Goal: Transaction & Acquisition: Purchase product/service

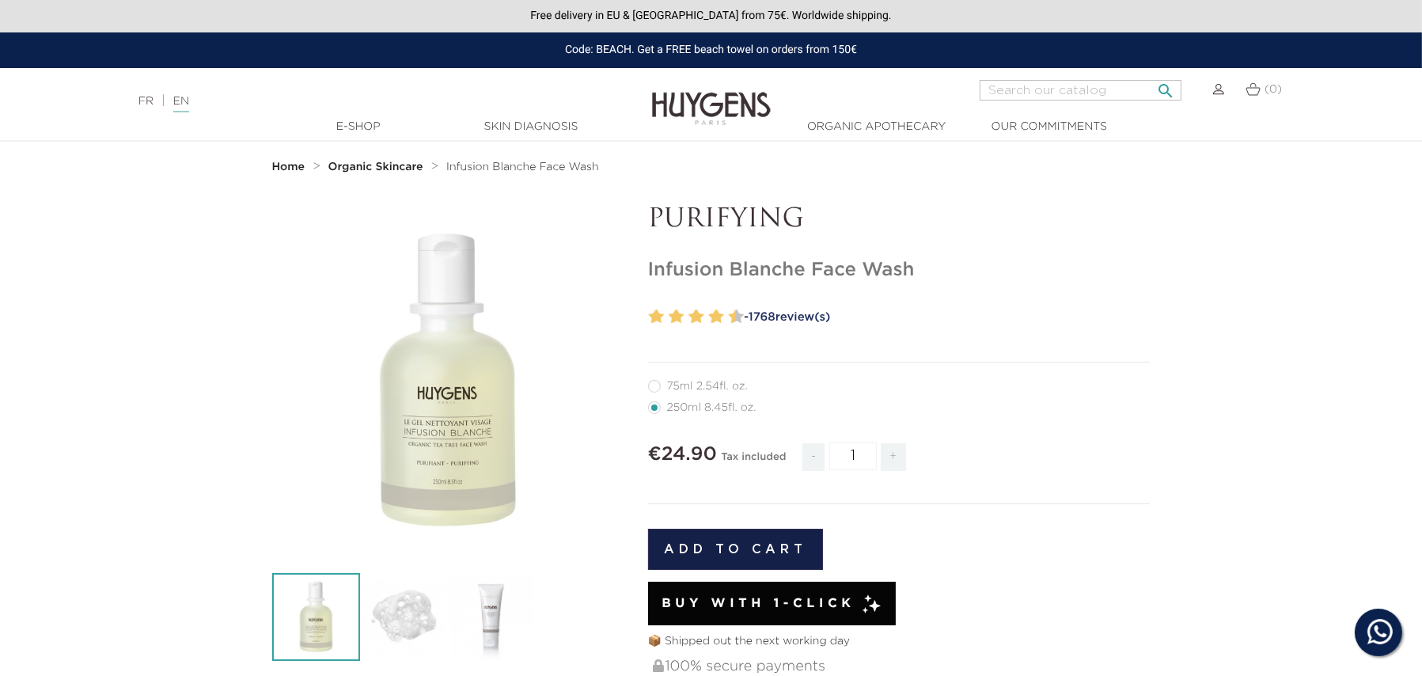
click at [1011, 87] on input "Search" at bounding box center [1080, 90] width 202 height 21
type input "face wash"
click at [1151, 75] on button " Search" at bounding box center [1165, 85] width 28 height 21
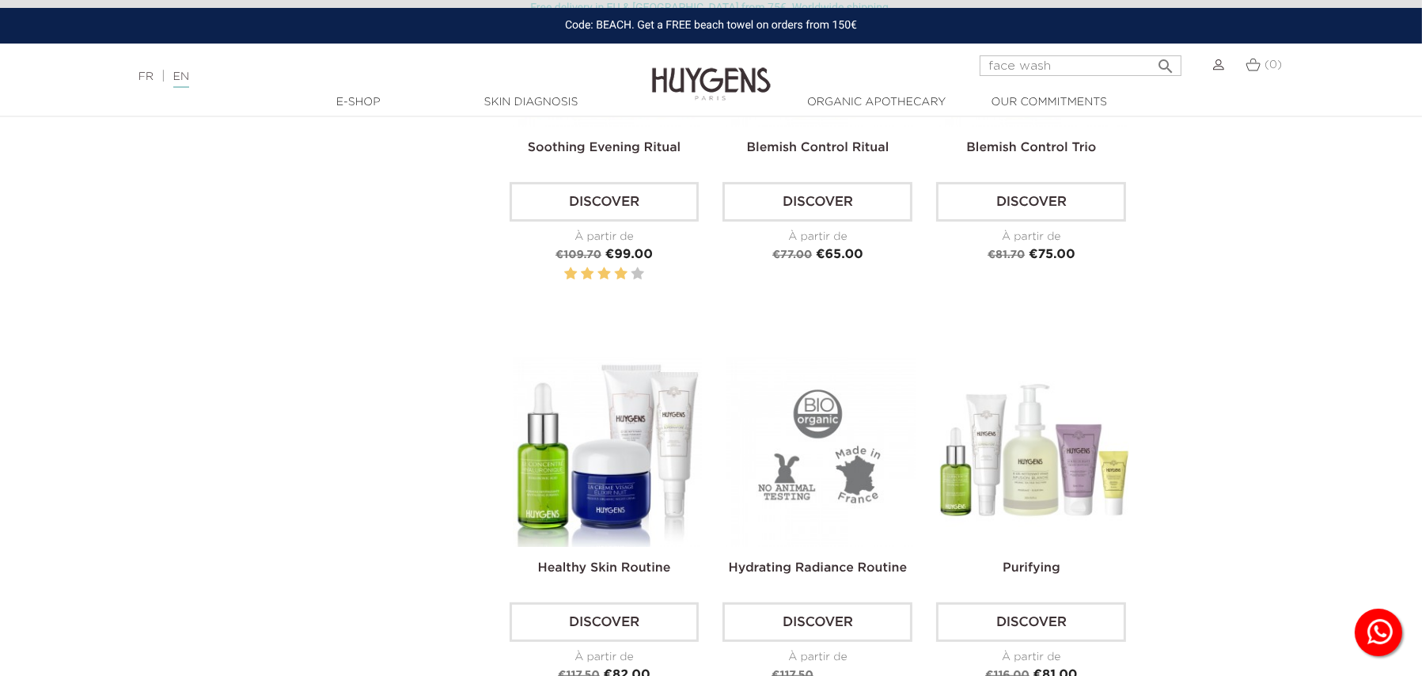
scroll to position [949, 0]
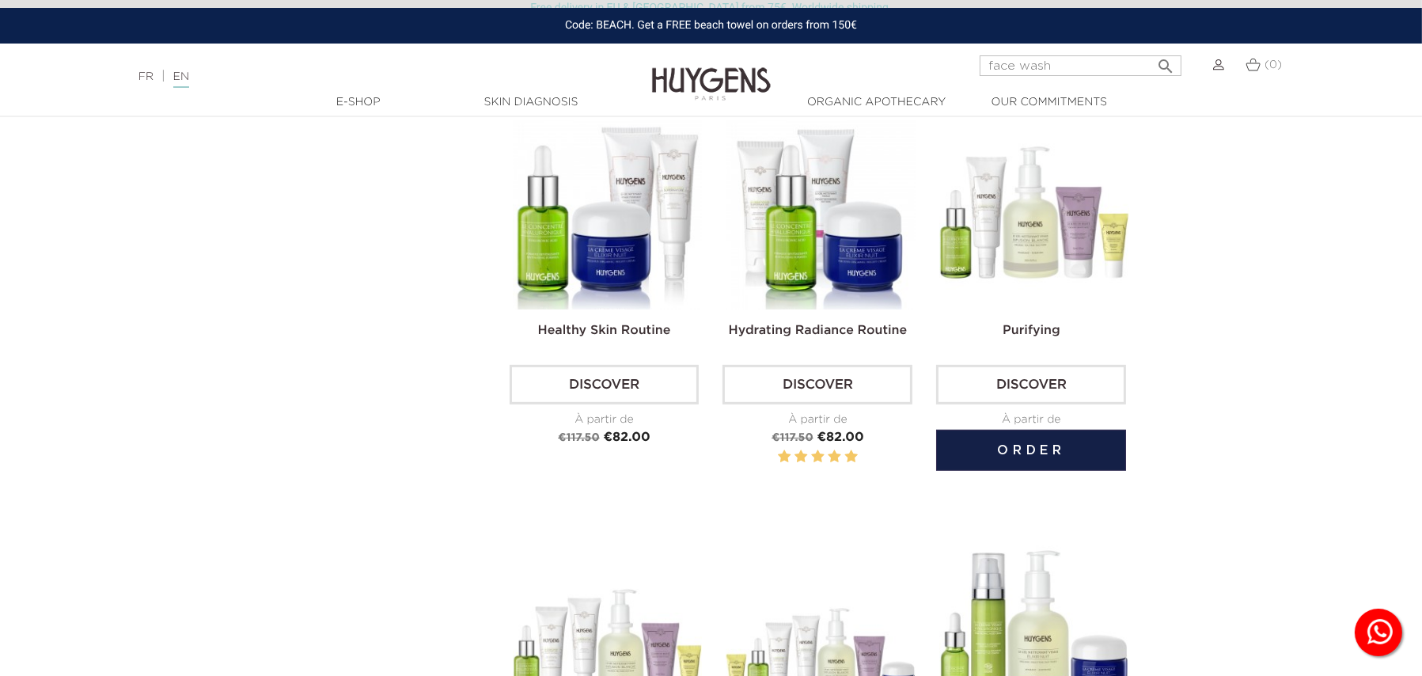
click at [1033, 238] on img at bounding box center [1034, 214] width 190 height 190
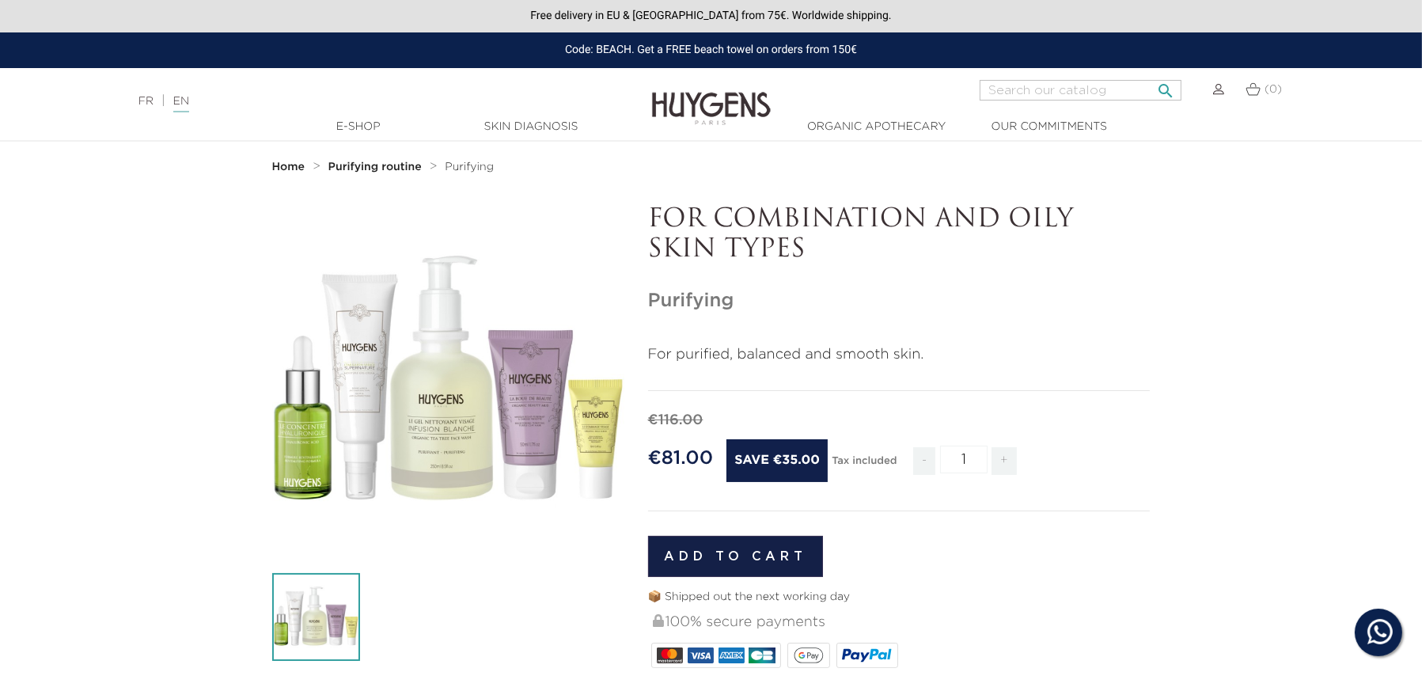
click at [1003, 92] on input "Search" at bounding box center [1080, 90] width 202 height 21
type input "purifying face wash"
click at [1151, 75] on button " Search" at bounding box center [1165, 85] width 28 height 21
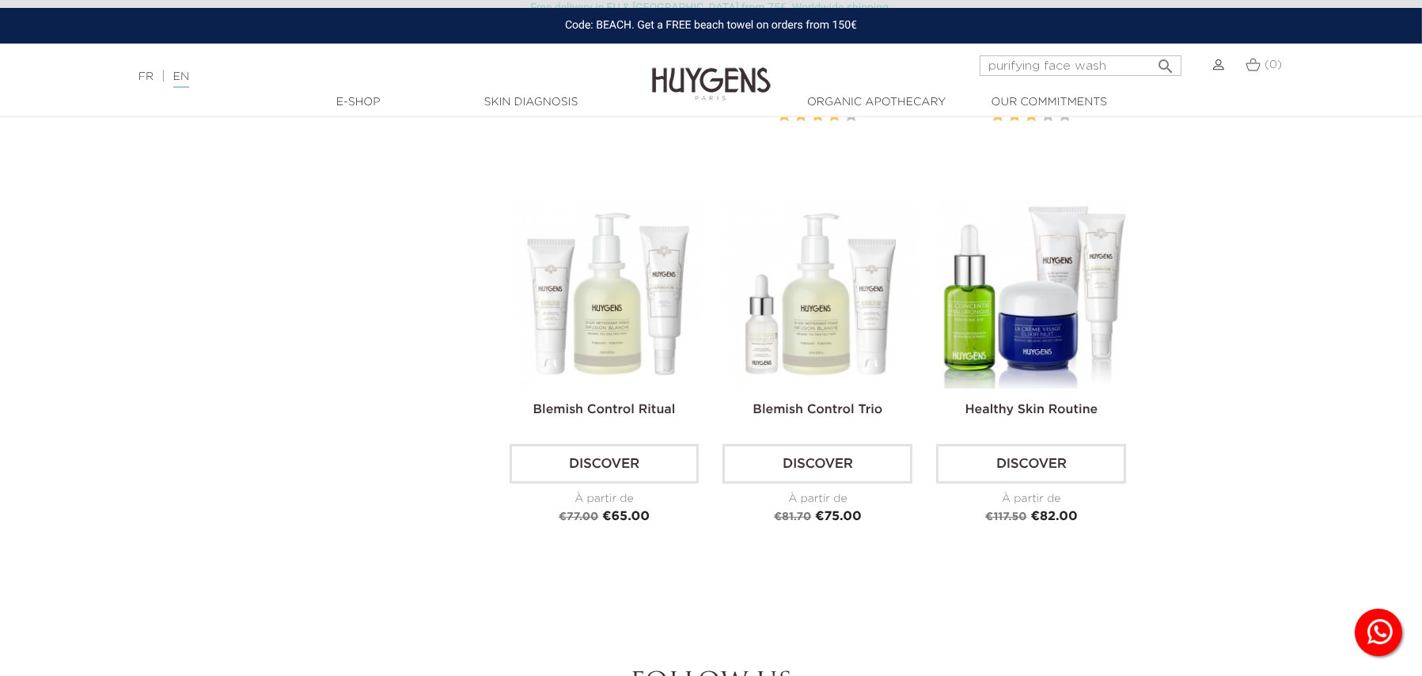
scroll to position [554, 0]
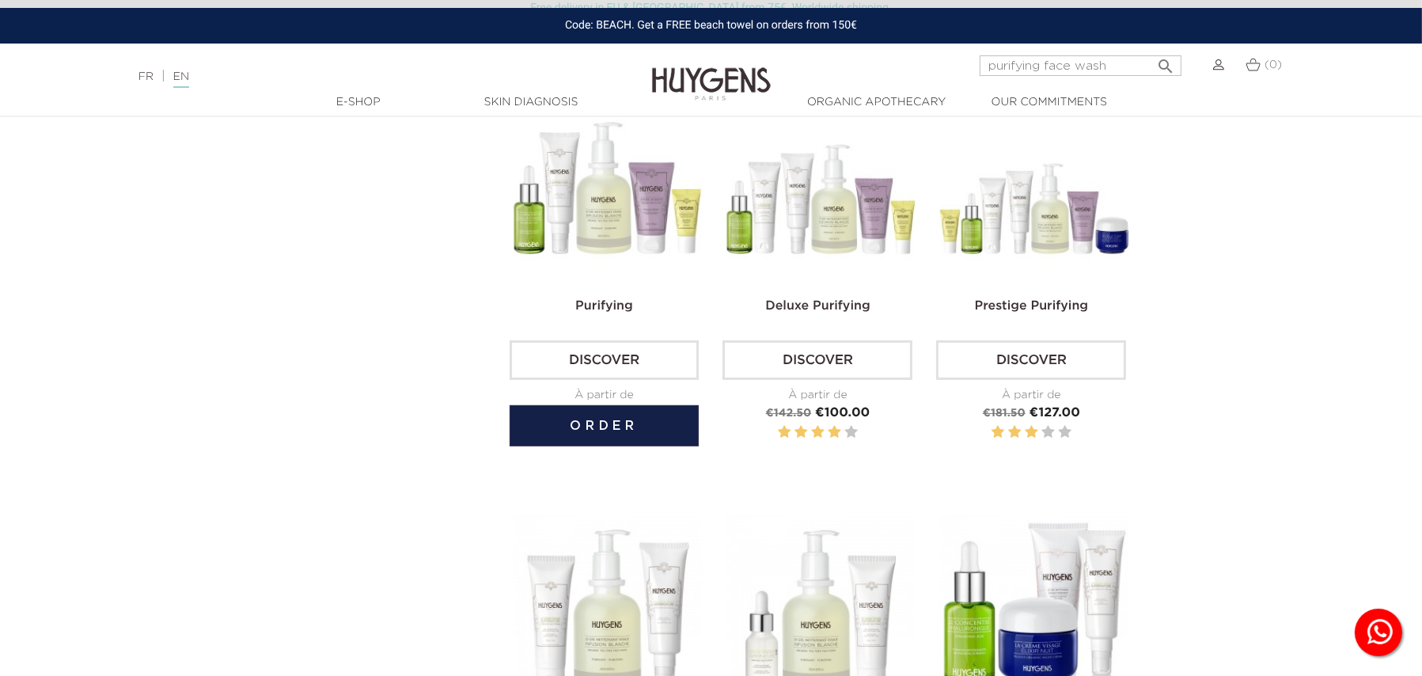
click at [616, 223] on img at bounding box center [608, 190] width 190 height 190
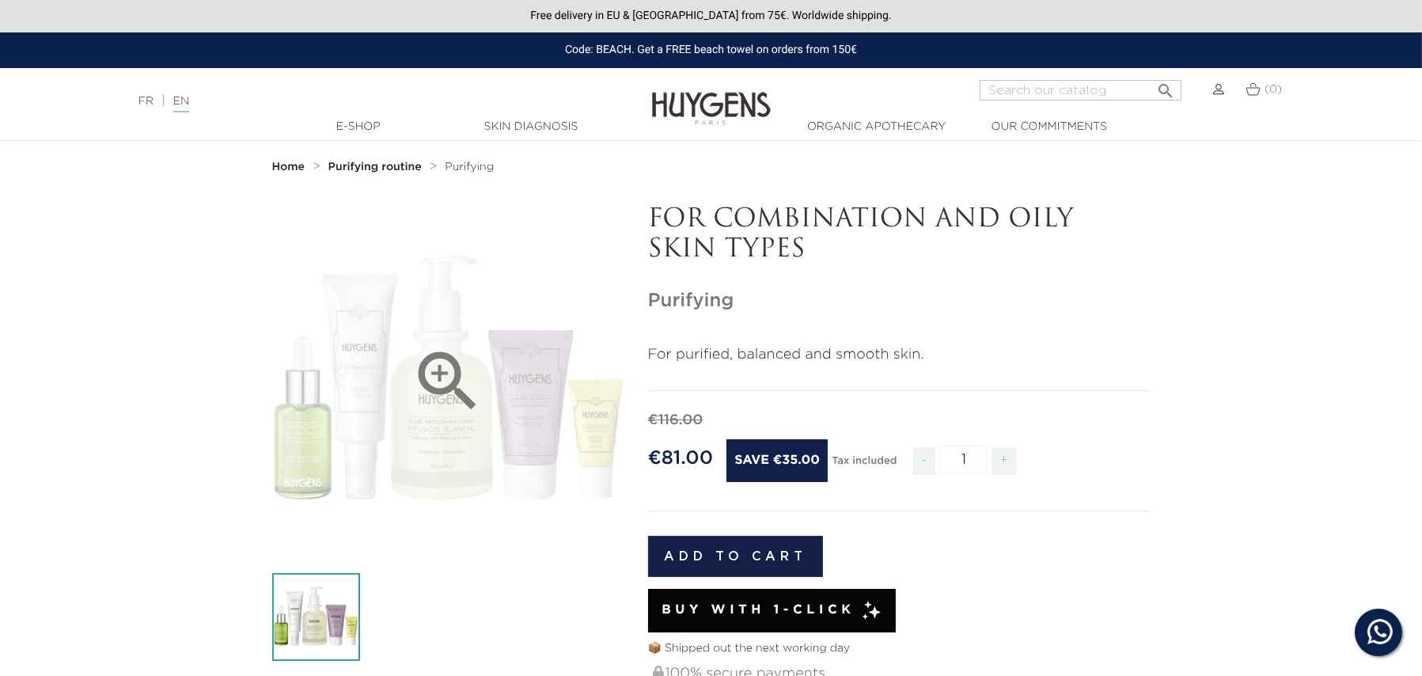
click at [432, 371] on icon "" at bounding box center [447, 381] width 79 height 79
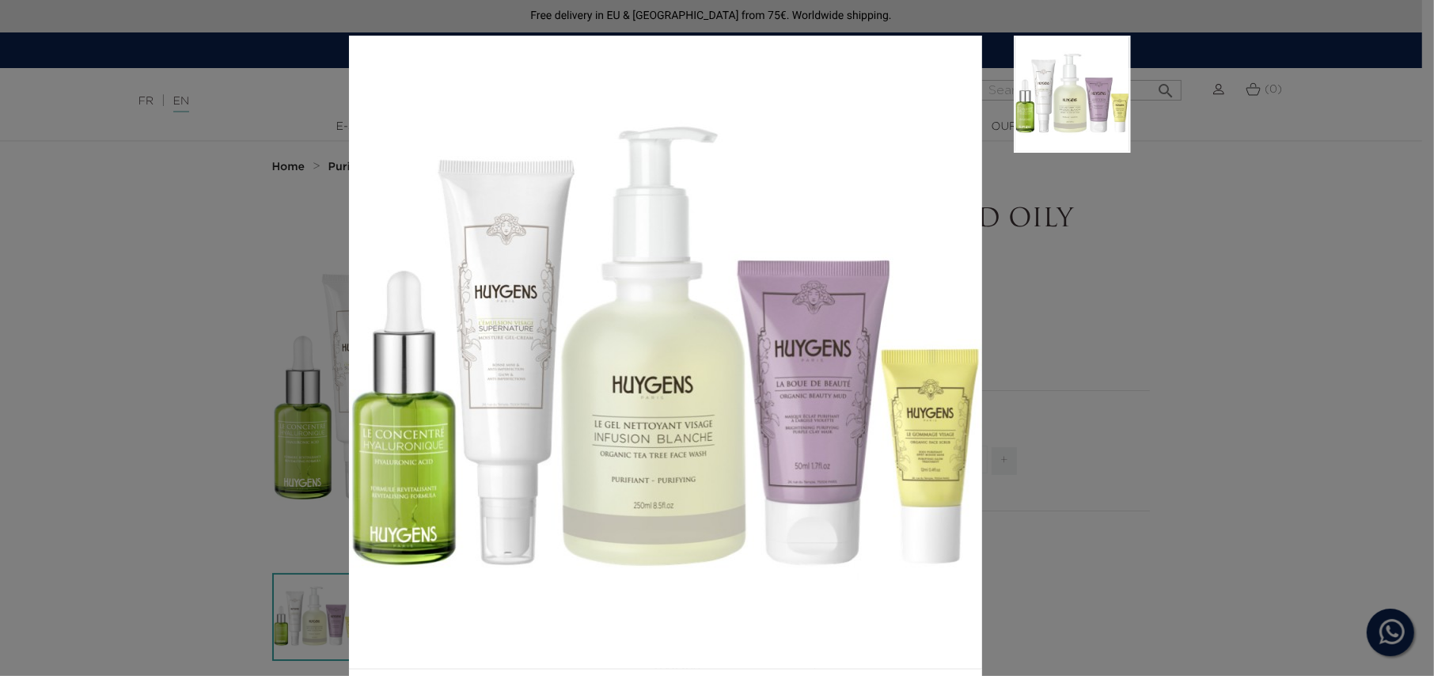
click at [1213, 475] on div "For purified, balanced and smooth skin." at bounding box center [717, 338] width 1434 height 676
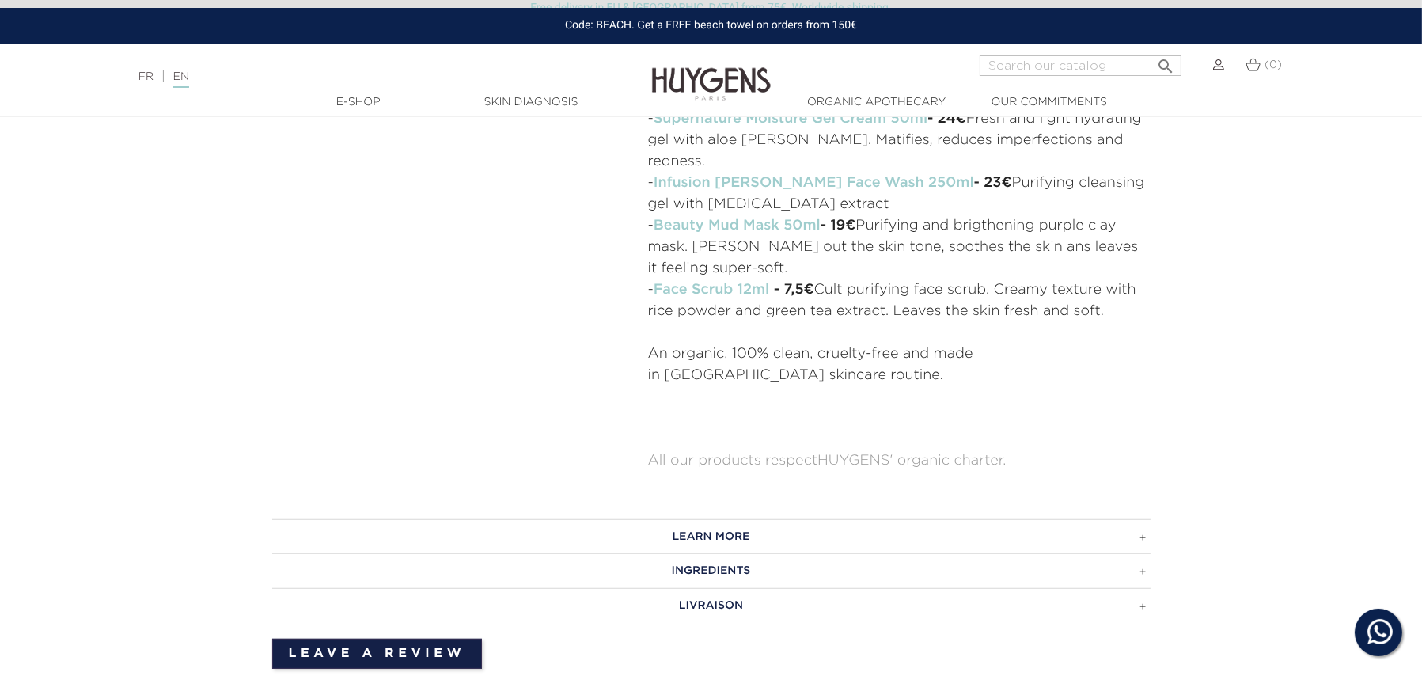
scroll to position [870, 0]
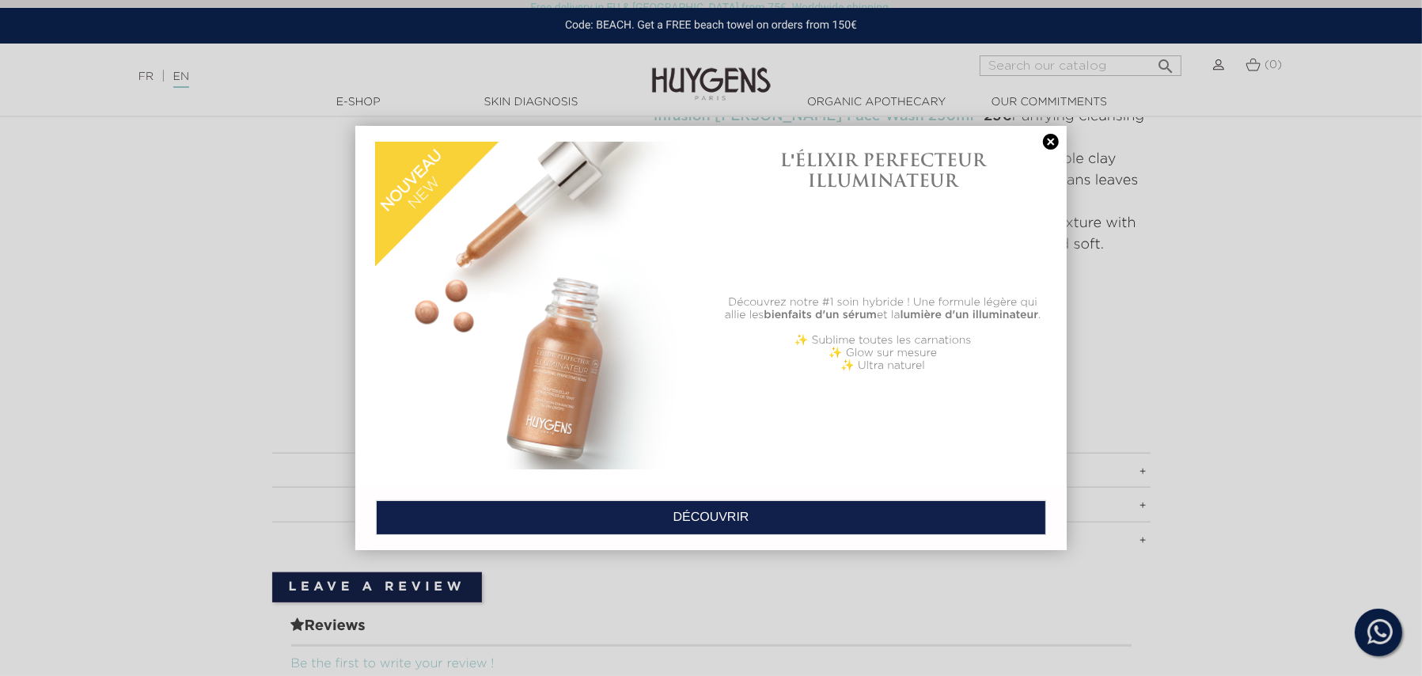
click at [1052, 142] on link at bounding box center [1051, 142] width 22 height 17
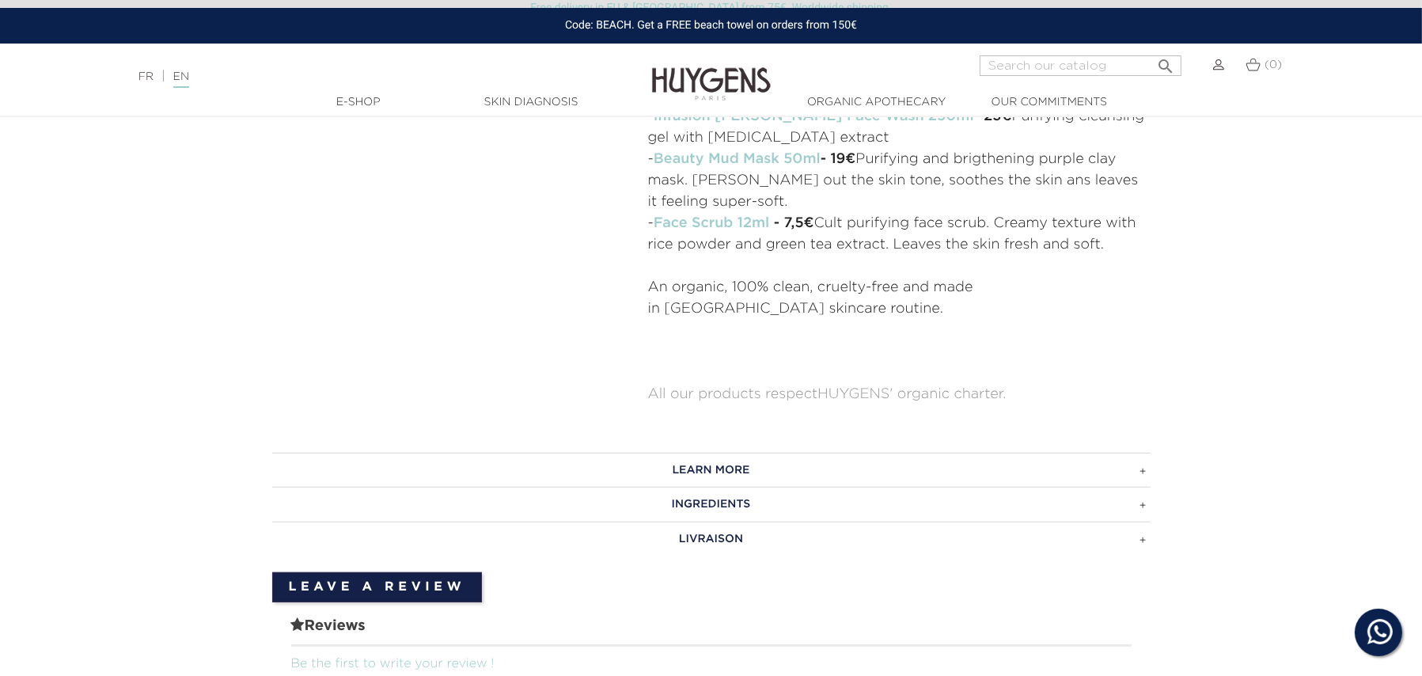
click at [1138, 453] on h3 "LEARN MORE" at bounding box center [711, 470] width 878 height 35
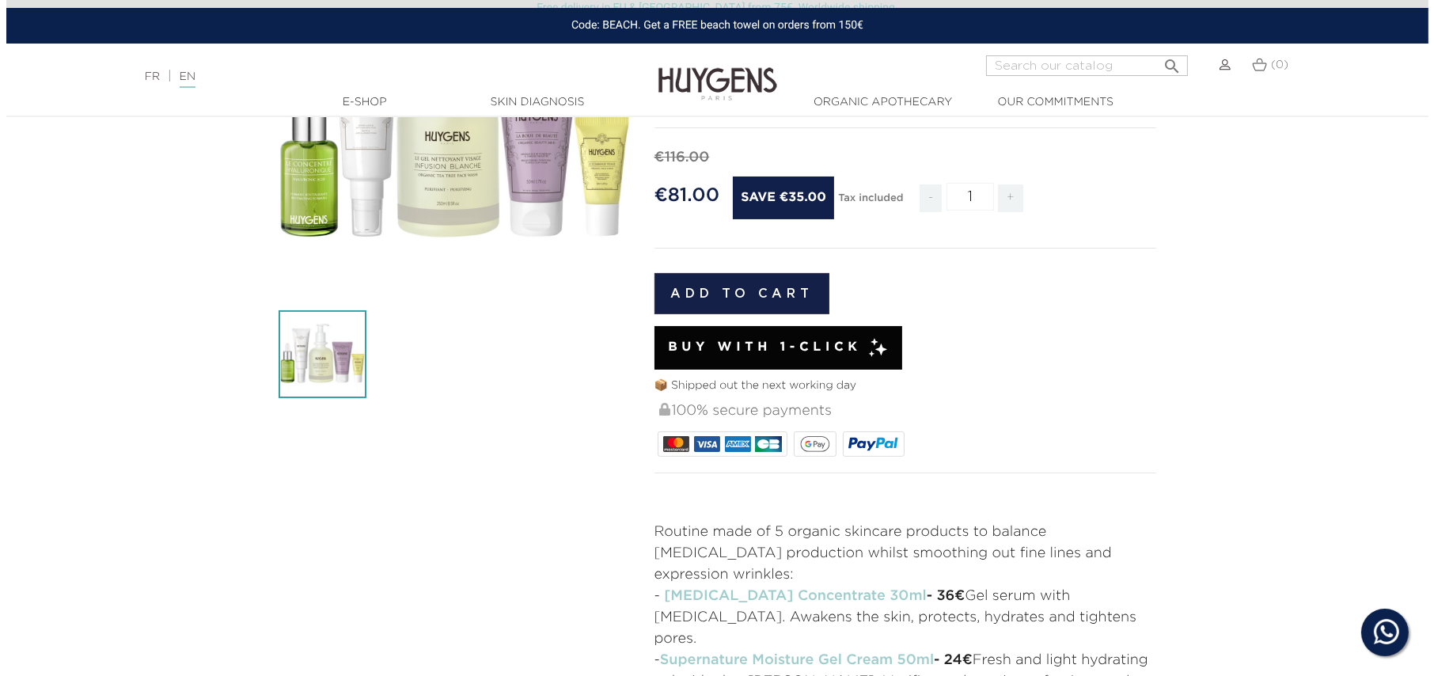
scroll to position [158, 0]
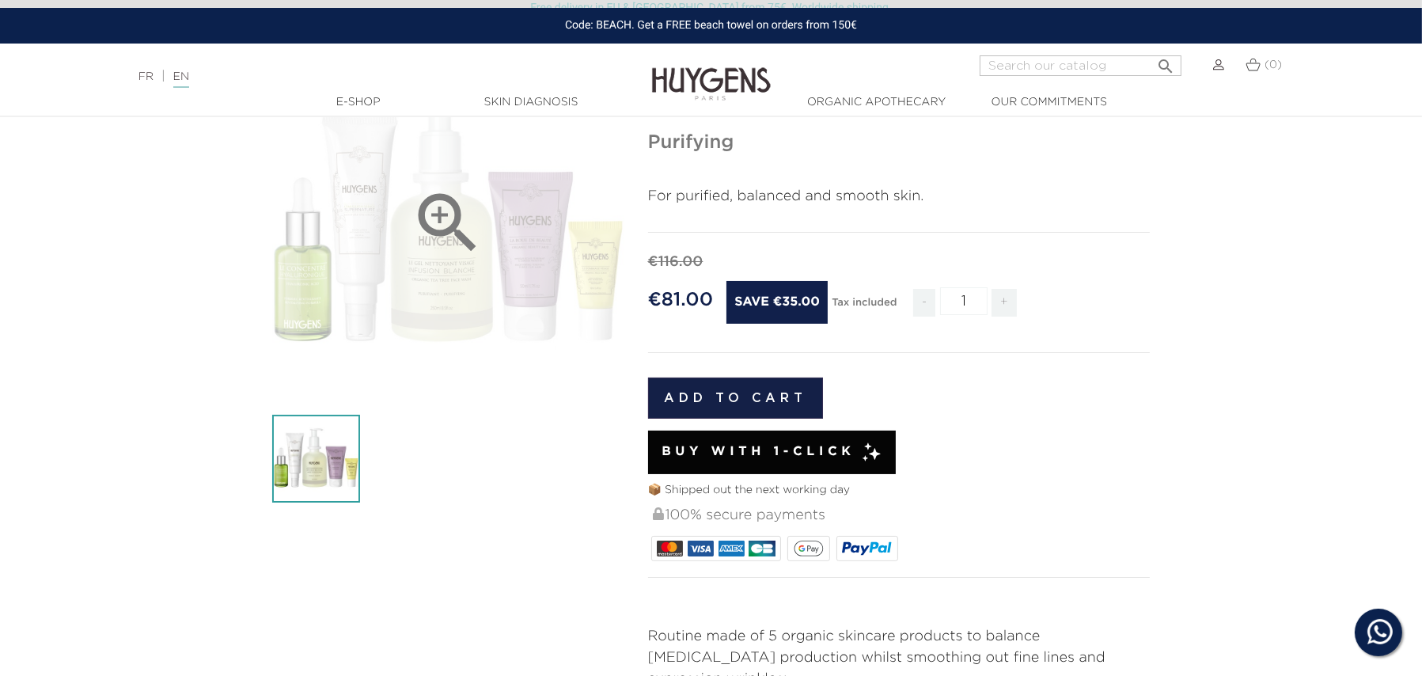
click at [373, 252] on div "" at bounding box center [448, 223] width 352 height 352
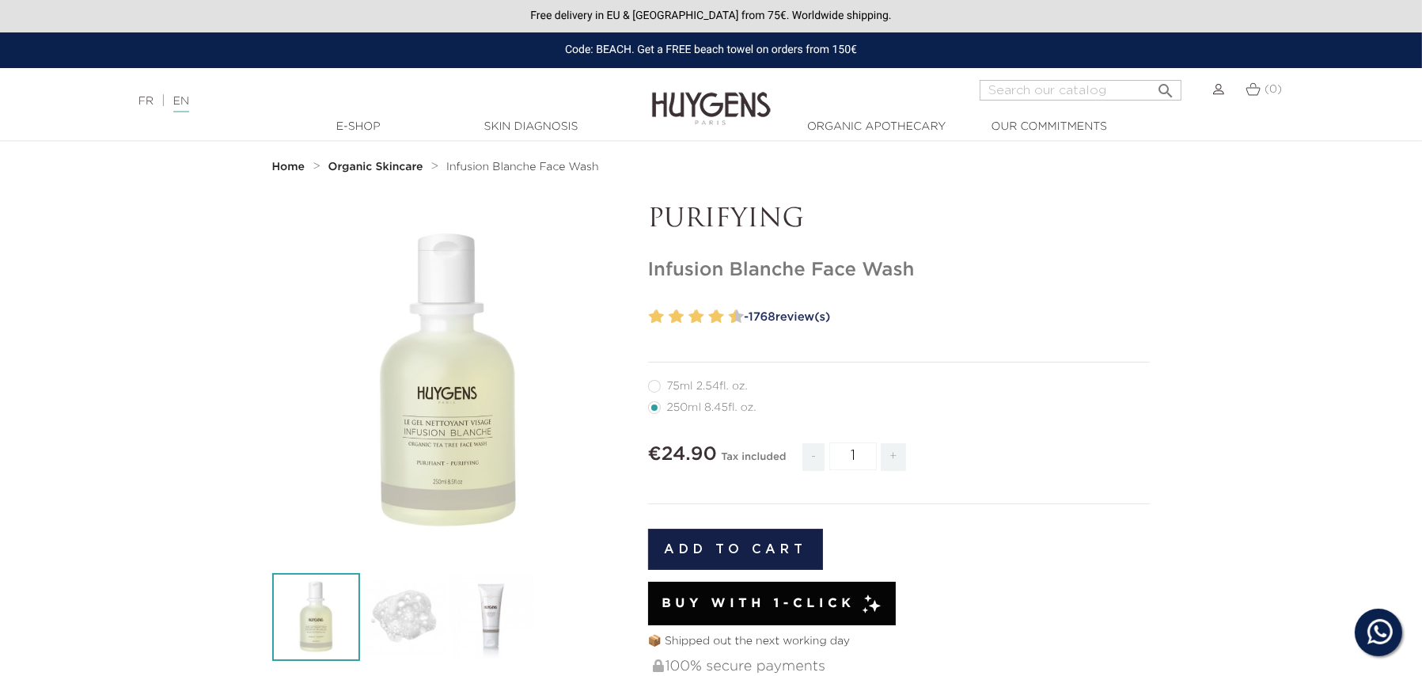
click at [653, 384] on label11"] "75ml 2.54fl. oz." at bounding box center [707, 386] width 119 height 13
radio input "true"
